Goal: Information Seeking & Learning: Check status

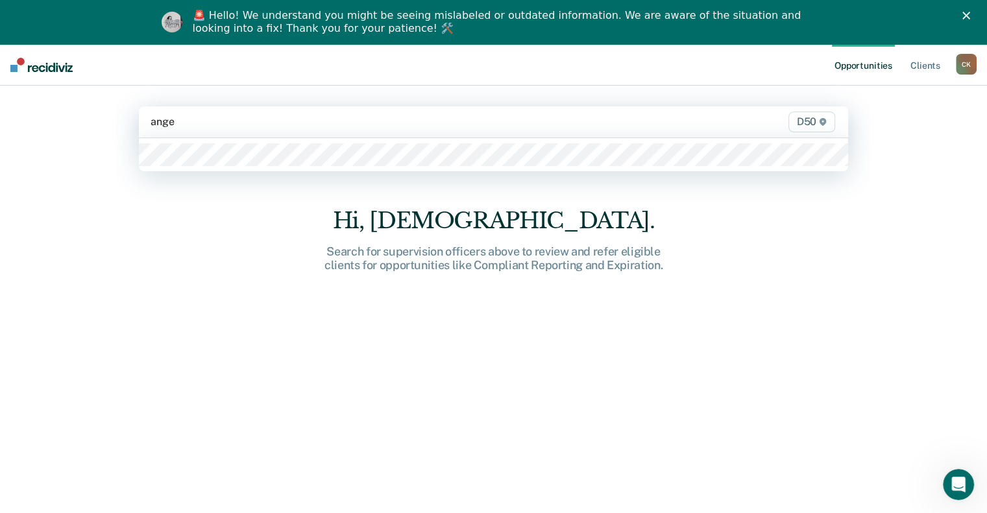
type input "angel"
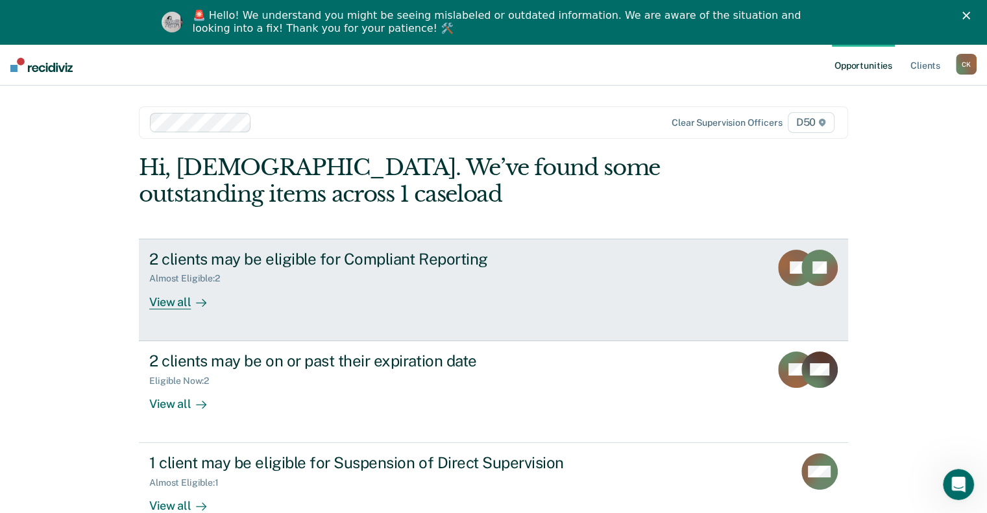
scroll to position [44, 0]
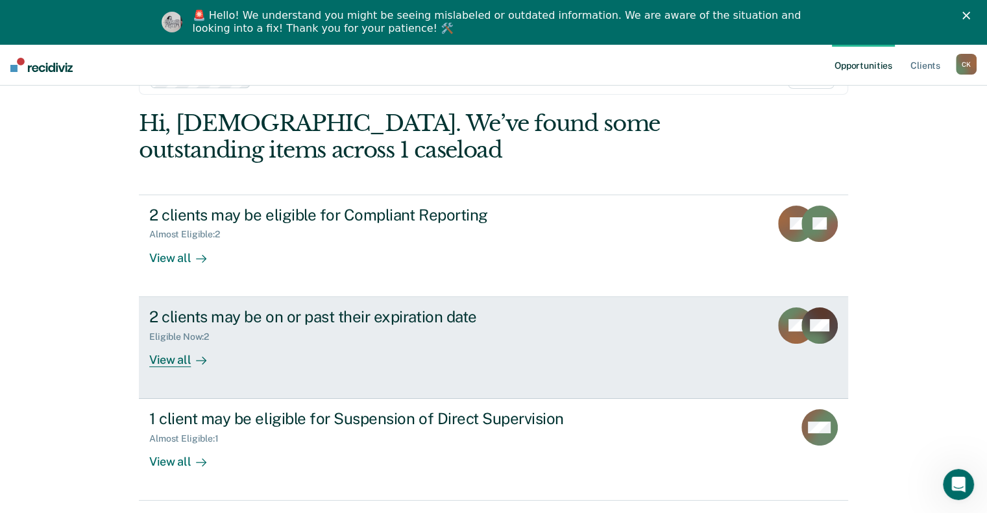
click at [266, 339] on div "Eligible Now : 2" at bounding box center [376, 334] width 455 height 16
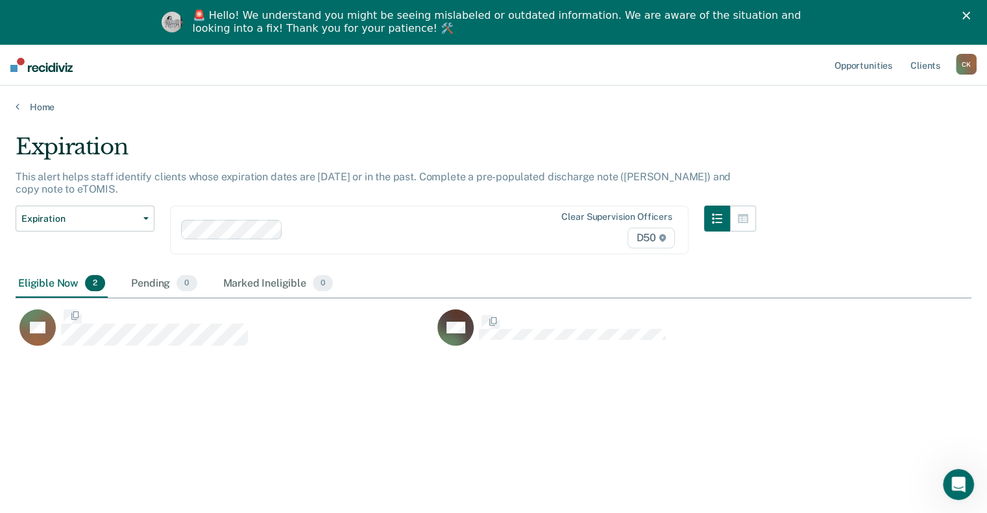
scroll to position [317, 945]
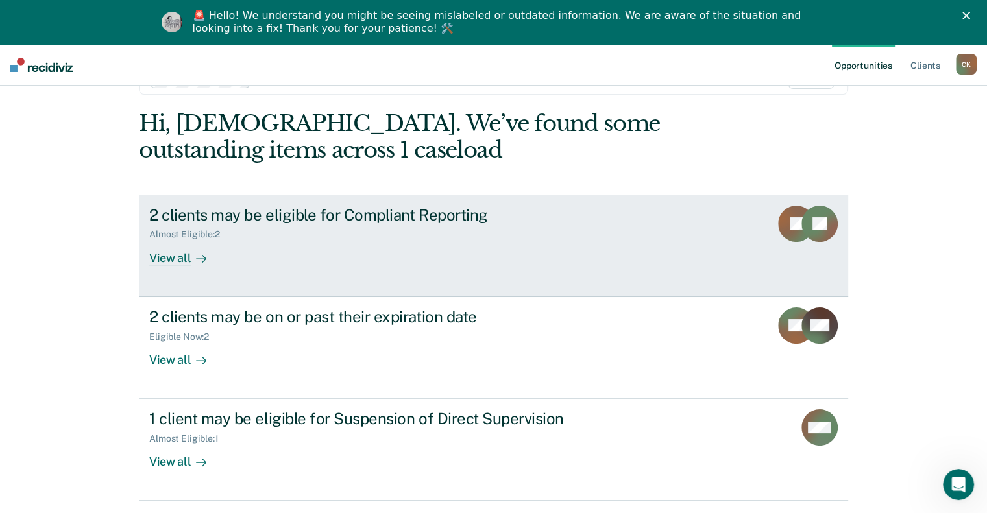
click at [387, 252] on div "2 clients may be eligible for Compliant Reporting Almost Eligible : 2 View all" at bounding box center [392, 236] width 487 height 60
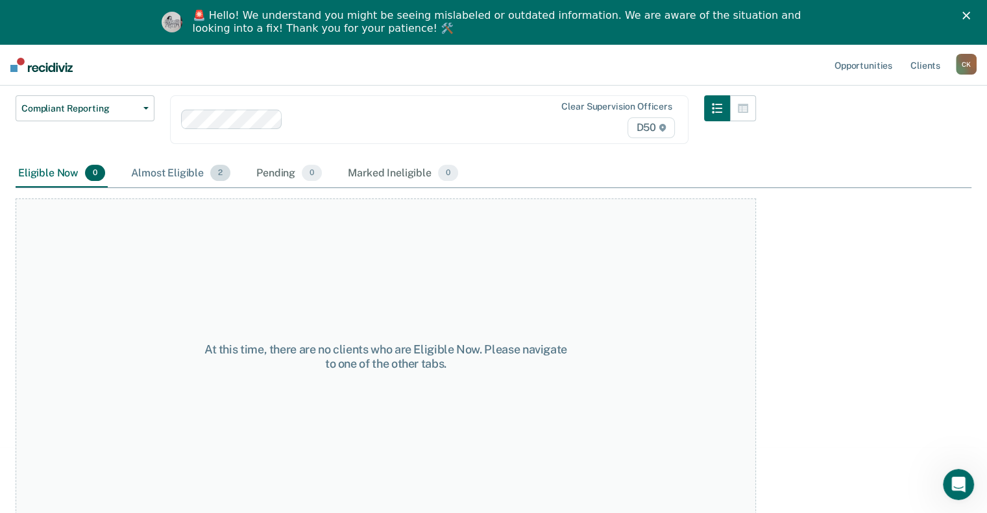
click at [192, 166] on div "Almost Eligible 2" at bounding box center [180, 174] width 104 height 29
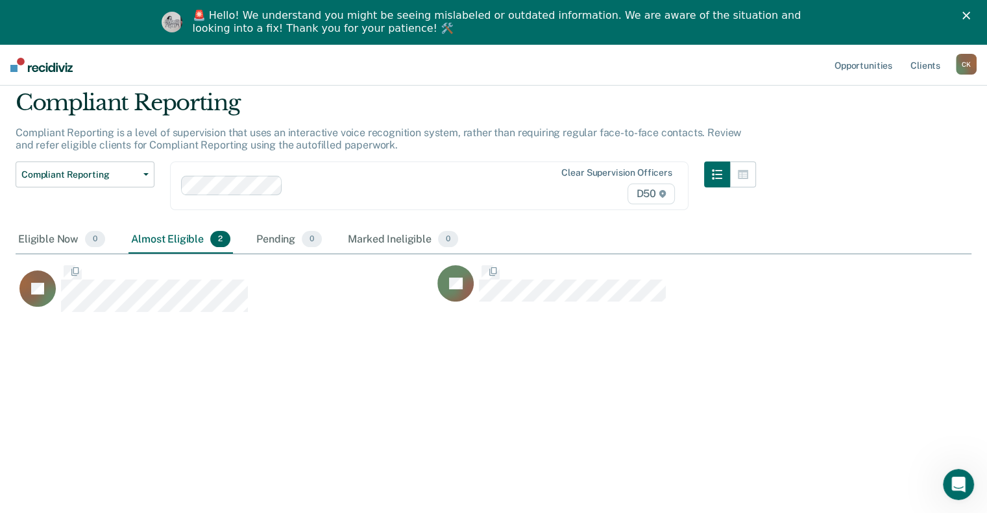
scroll to position [317, 945]
click at [280, 243] on div "Pending 0" at bounding box center [289, 240] width 71 height 29
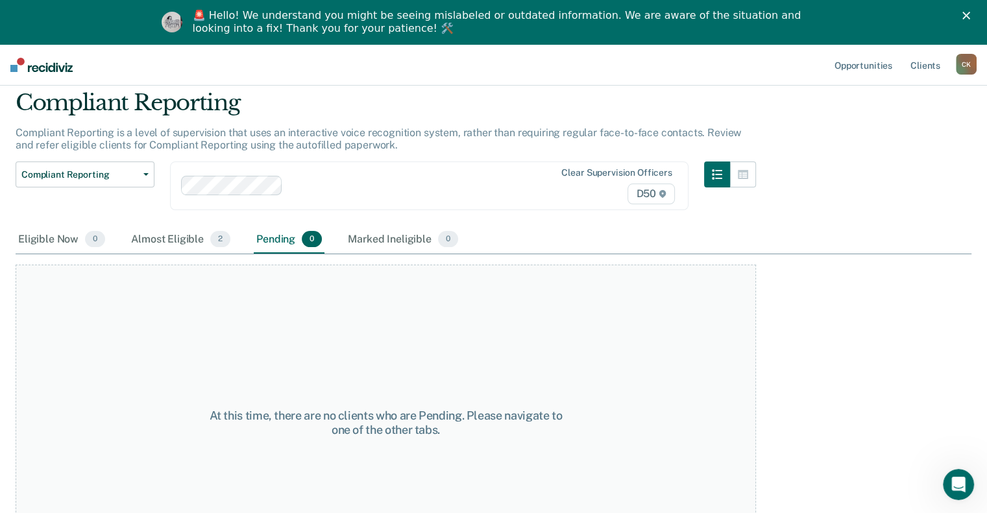
click at [469, 241] on div "Eligible Now 0 Almost Eligible 2 Pending 0 Marked Ineligible 0" at bounding box center [494, 240] width 956 height 29
click at [441, 241] on span "0" at bounding box center [448, 239] width 20 height 17
click at [175, 239] on div "Almost Eligible 2" at bounding box center [180, 240] width 104 height 29
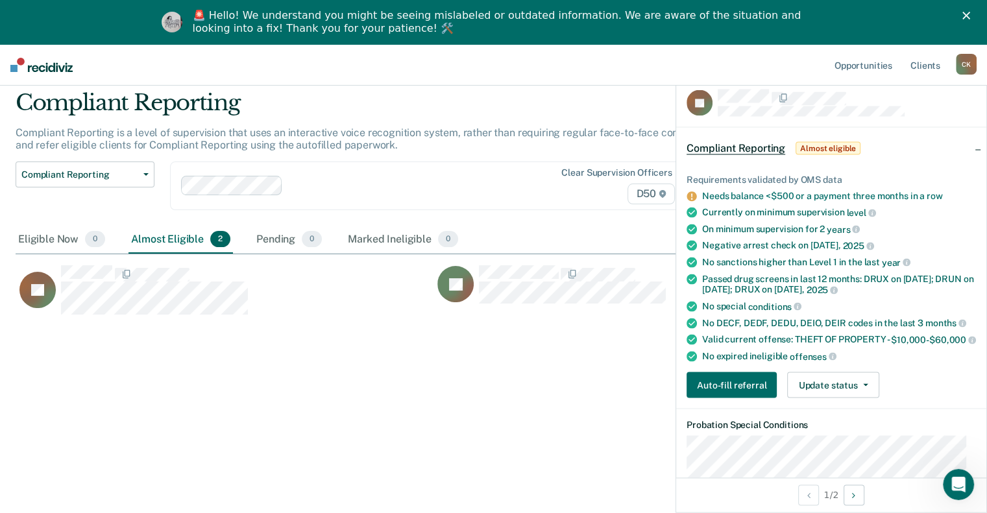
click at [415, 171] on div "Clear supervision officers D50" at bounding box center [429, 186] width 518 height 49
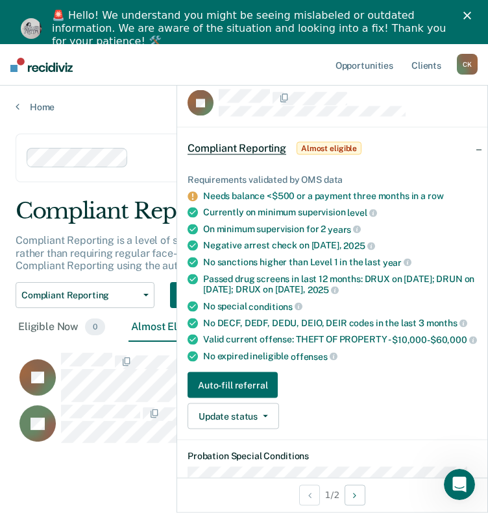
scroll to position [10, 10]
